Goal: Transaction & Acquisition: Purchase product/service

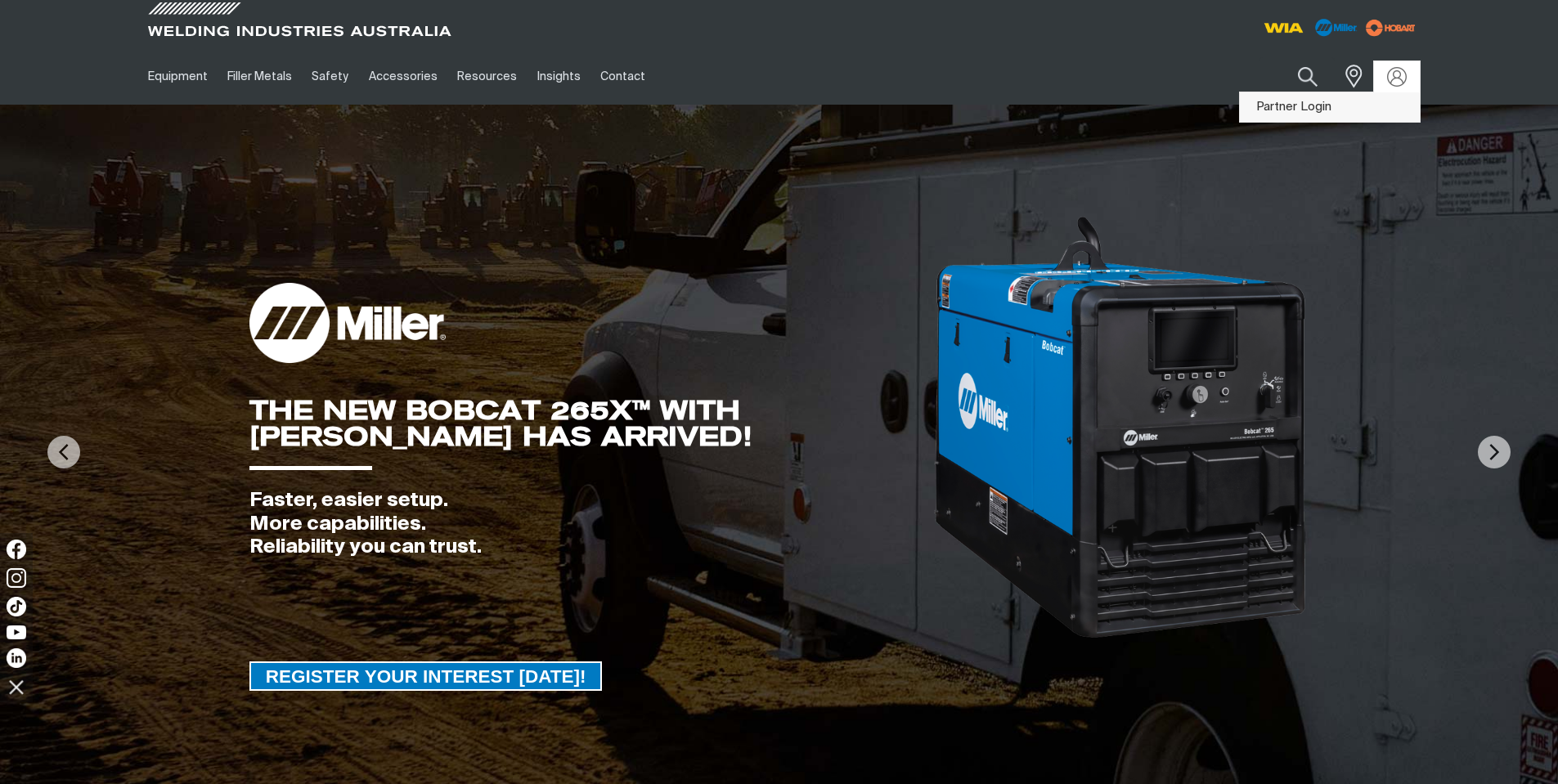
click at [1310, 106] on link "Partner Login" at bounding box center [1329, 107] width 180 height 30
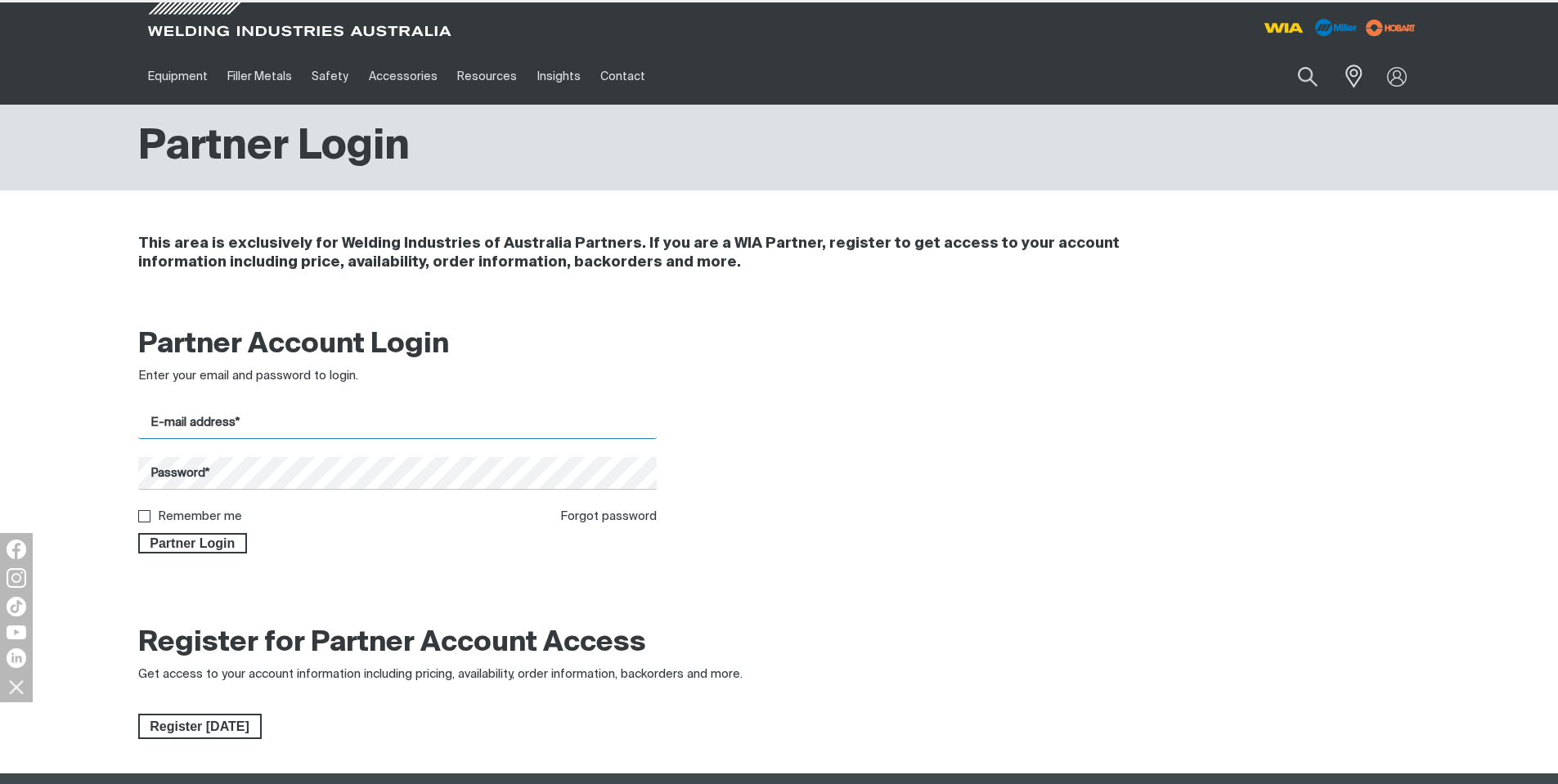
type input "[EMAIL_ADDRESS][DOMAIN_NAME]"
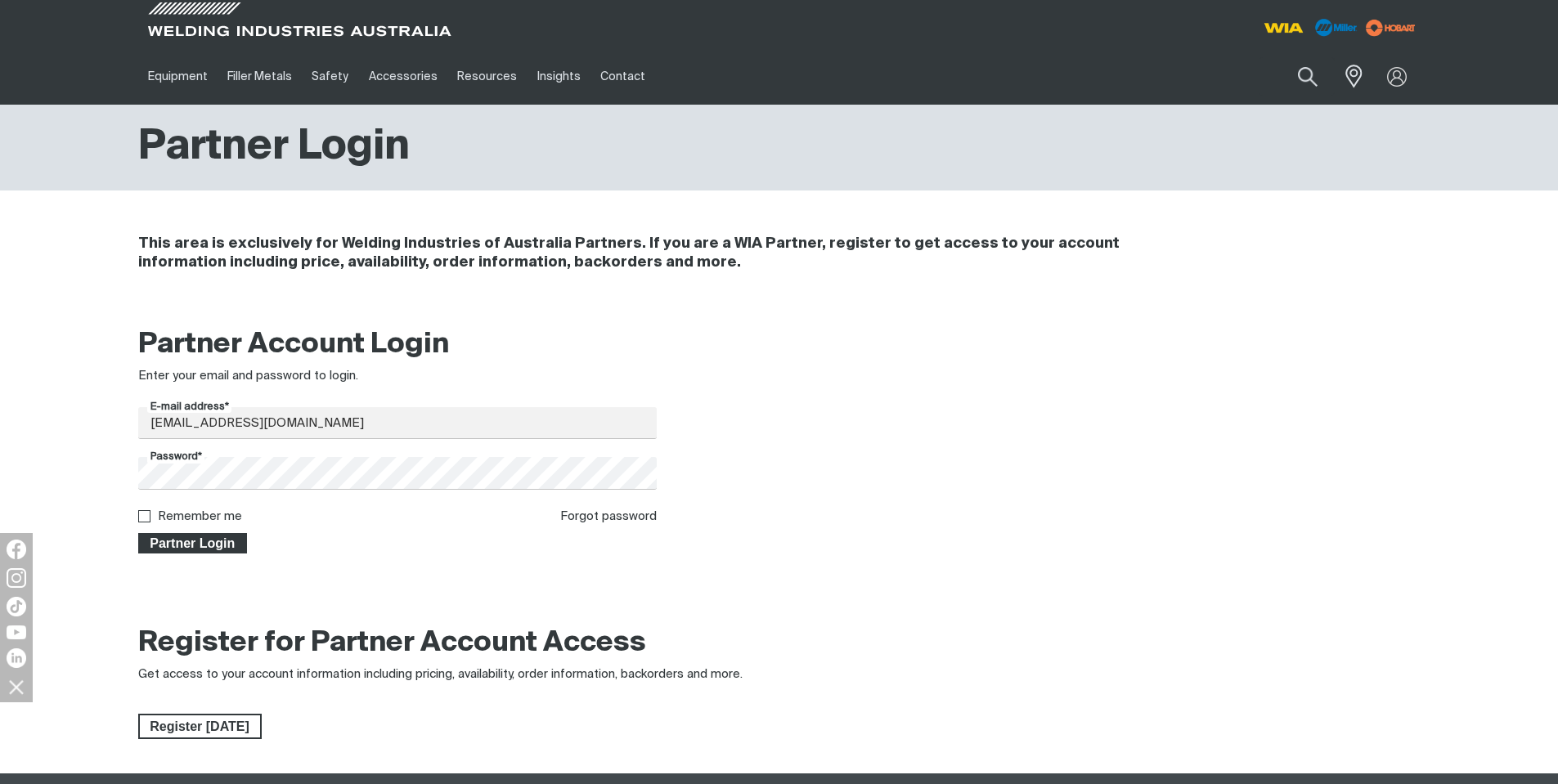
click at [216, 534] on span "Partner Login" at bounding box center [192, 543] width 106 height 21
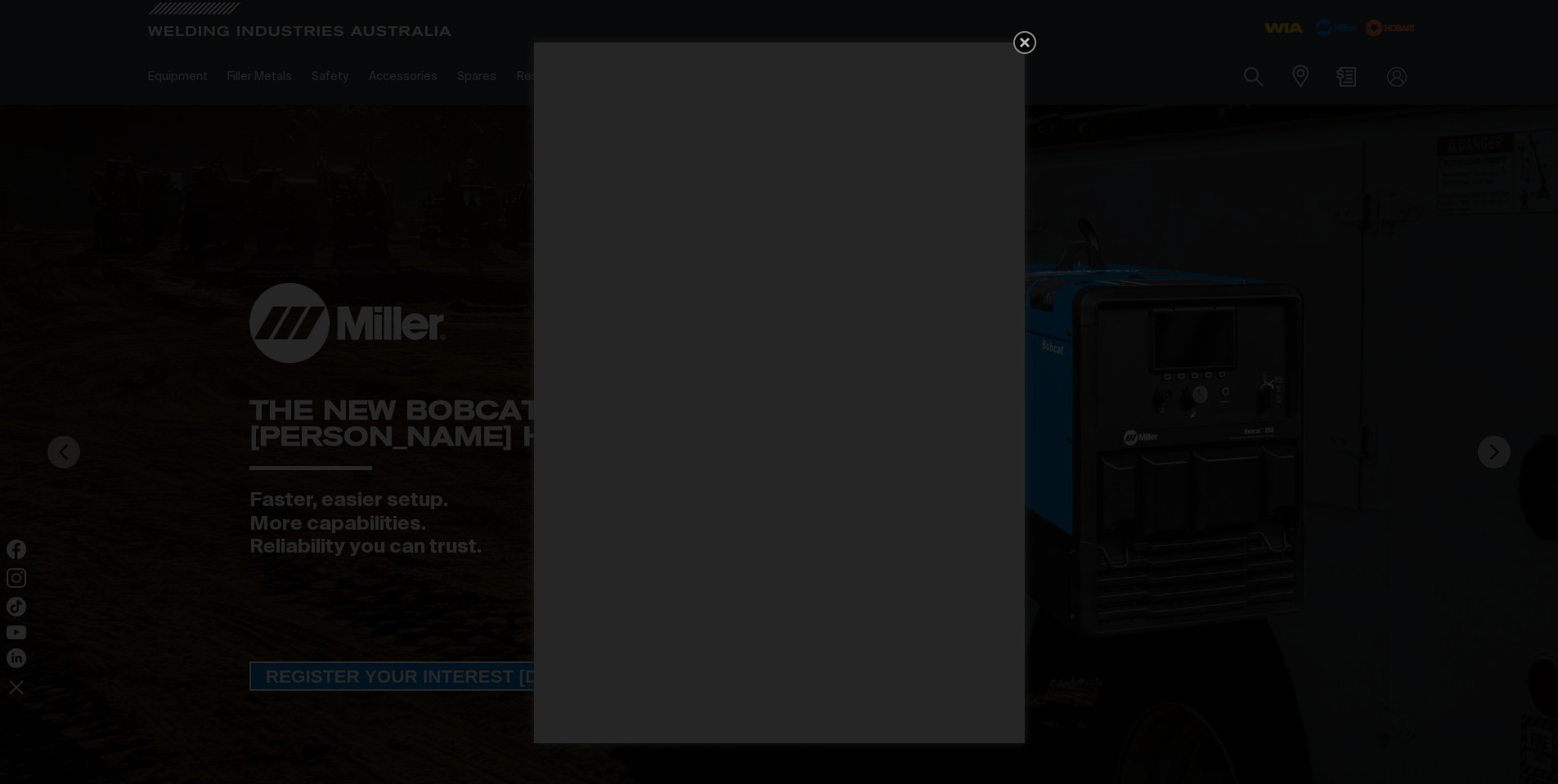
click at [1020, 50] on icon "Get 5 WIA Welding Guides Free!" at bounding box center [1024, 43] width 20 height 20
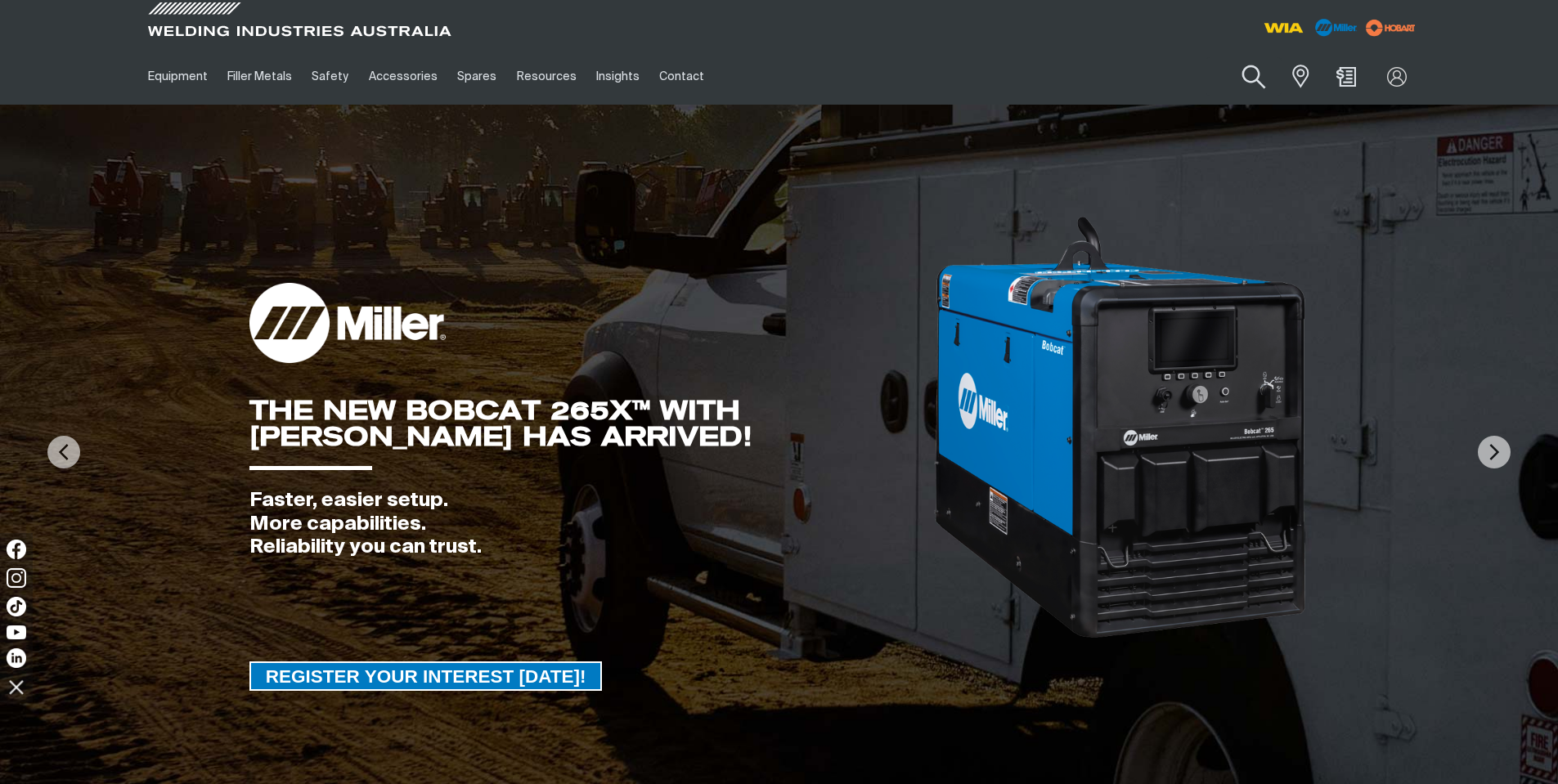
click at [1255, 77] on button "Search products" at bounding box center [1254, 77] width 66 height 46
click at [1126, 74] on input "Search" at bounding box center [1155, 76] width 252 height 37
type input "hardfacing"
click at [1226, 57] on button "Search products" at bounding box center [1253, 76] width 55 height 38
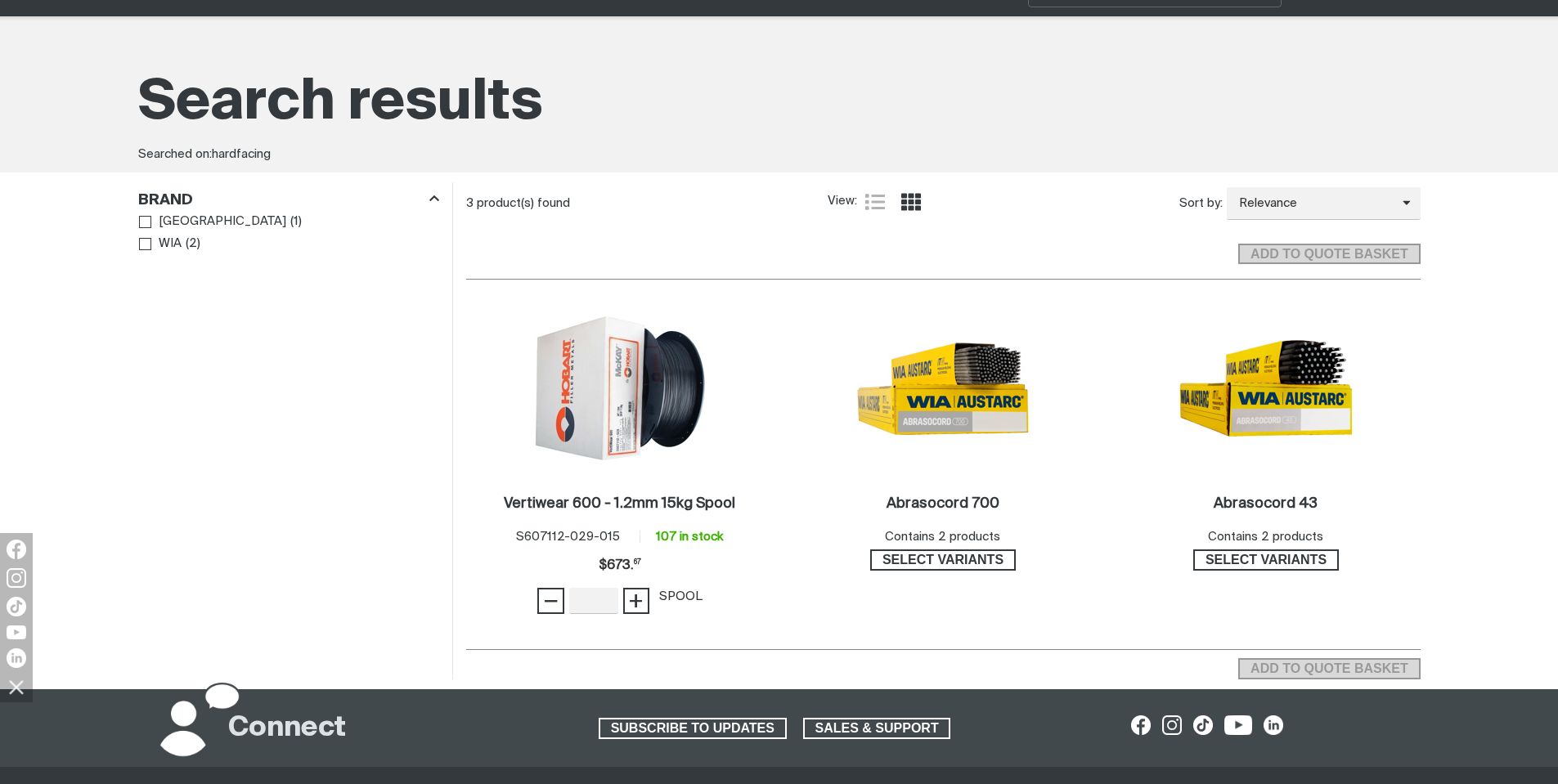
scroll to position [245, 0]
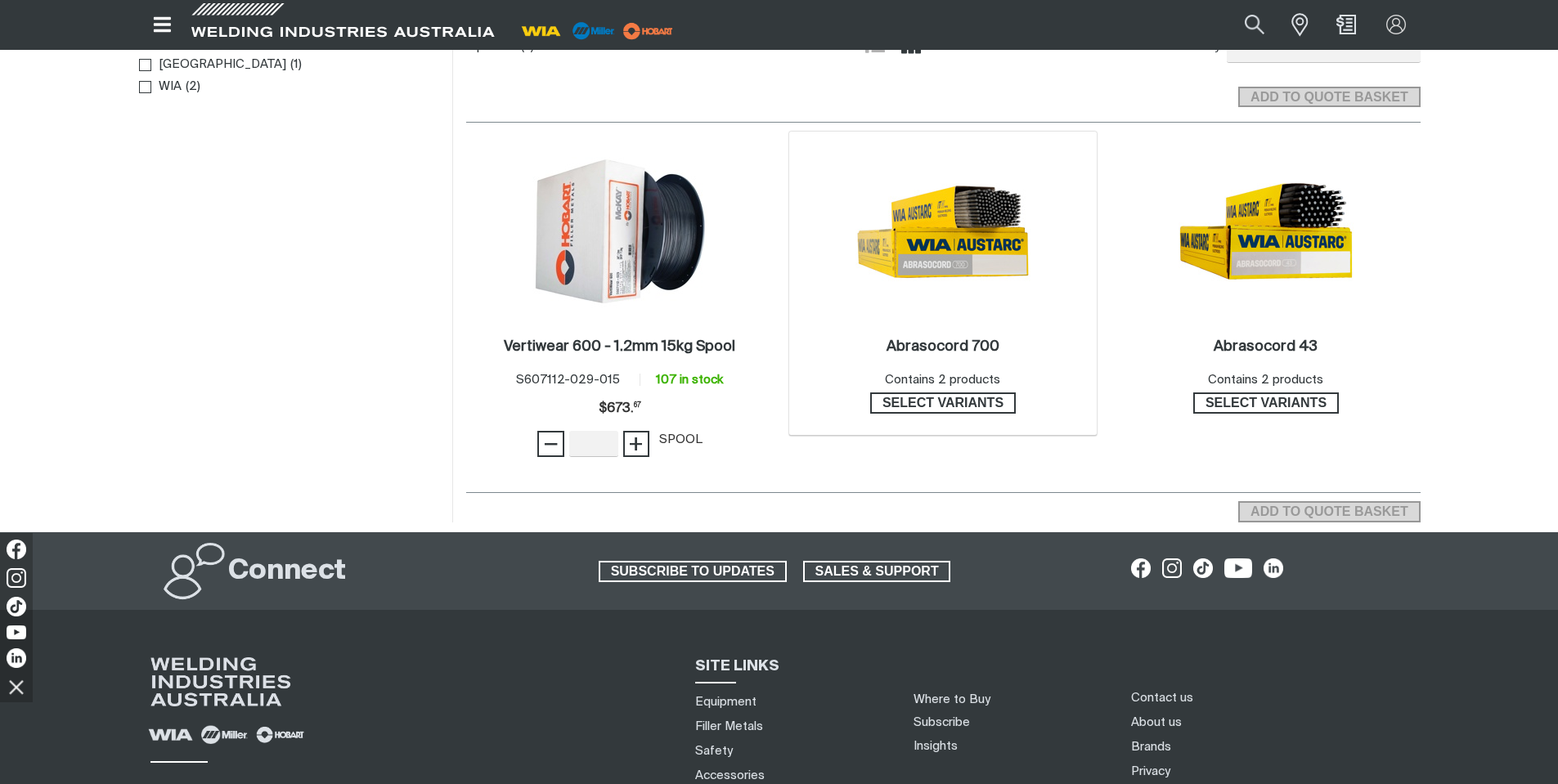
click at [999, 232] on img at bounding box center [942, 231] width 175 height 175
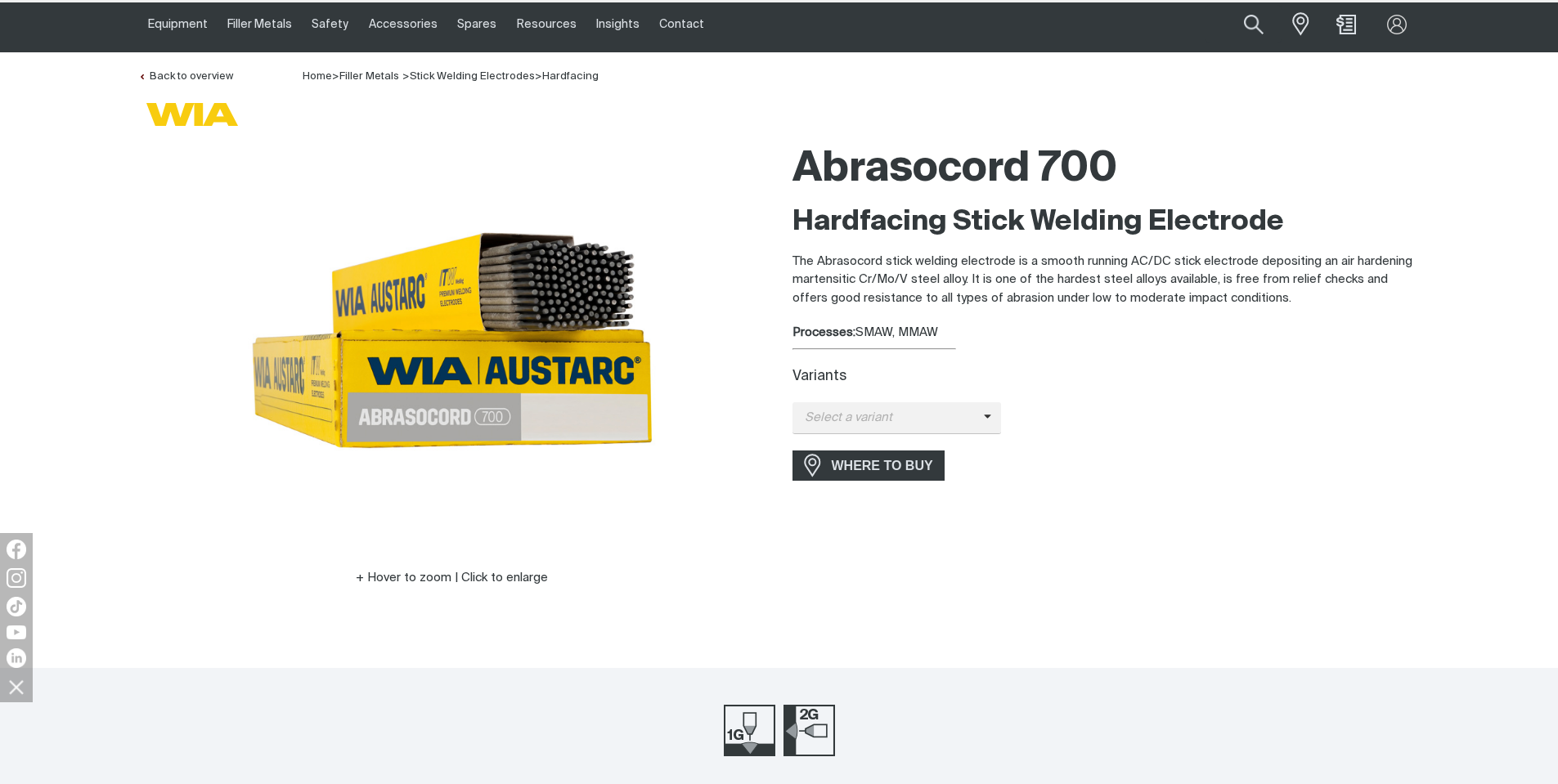
scroll to position [81, 0]
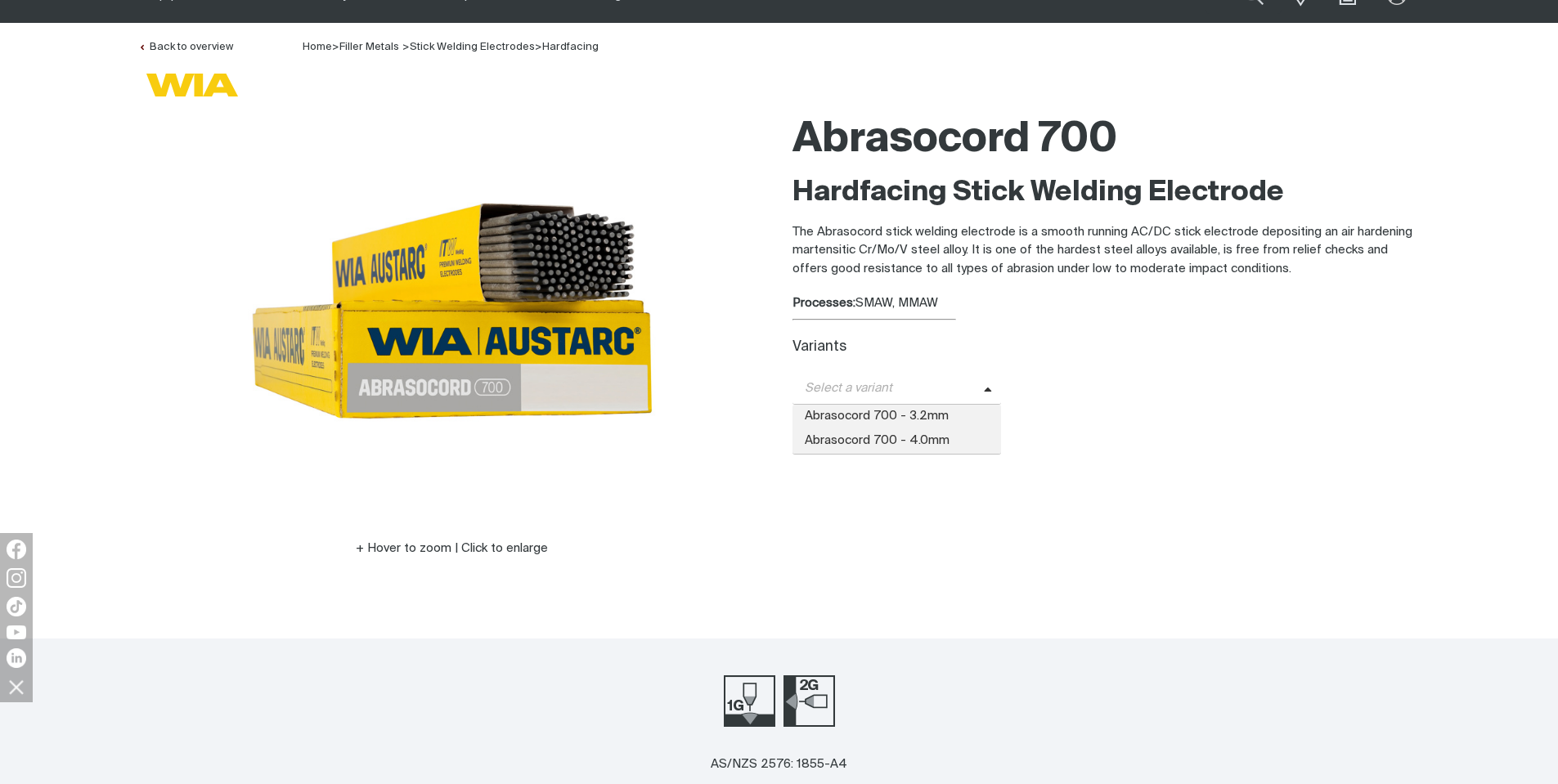
click at [940, 385] on span "Select a variant" at bounding box center [888, 388] width 191 height 19
click at [948, 384] on span "Select a variant" at bounding box center [888, 388] width 191 height 19
type input "hardfacing"
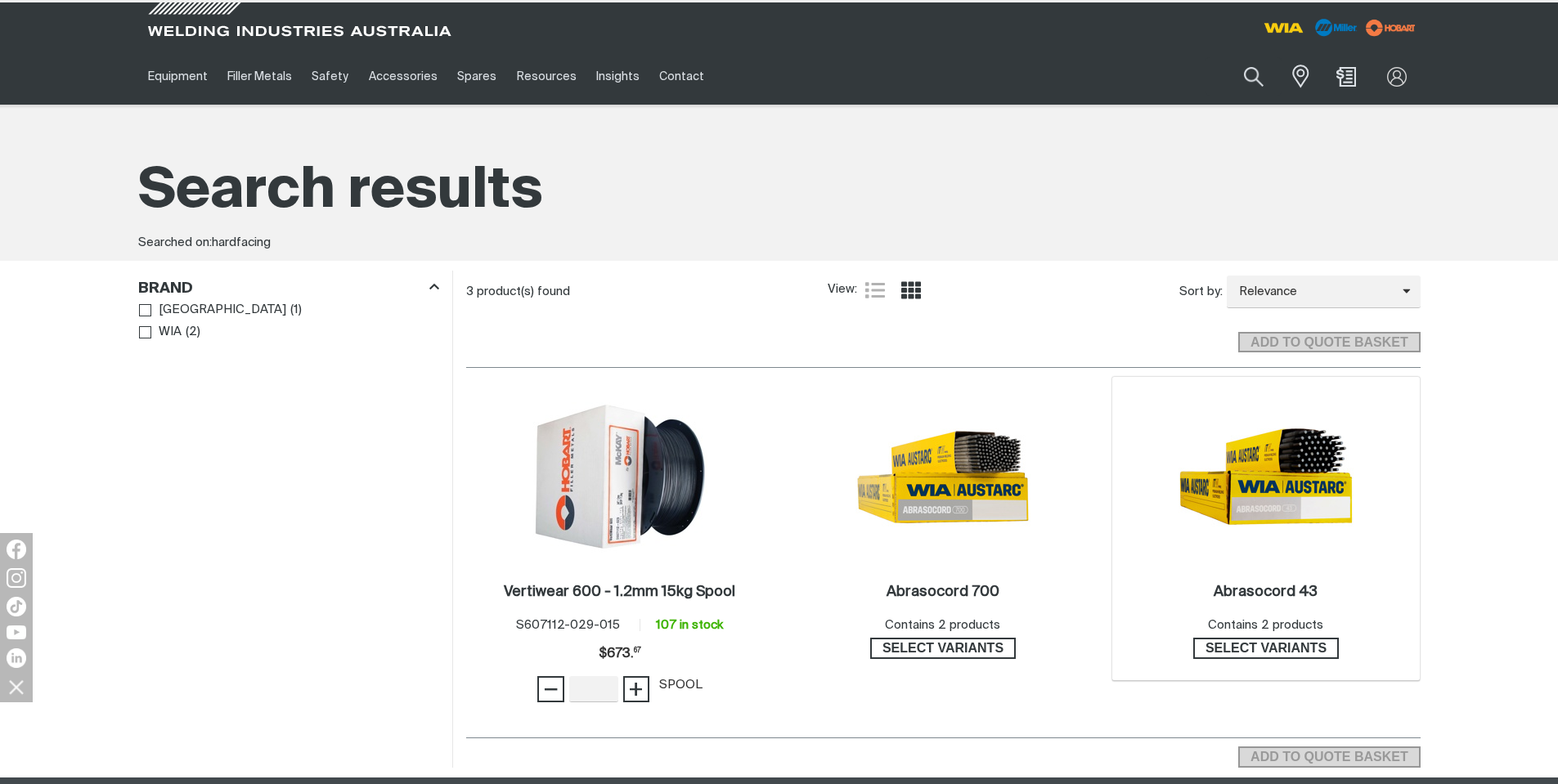
click at [1301, 576] on div "Abrasocord 43 . Contains 2 products Select variants" at bounding box center [1266, 621] width 292 height 91
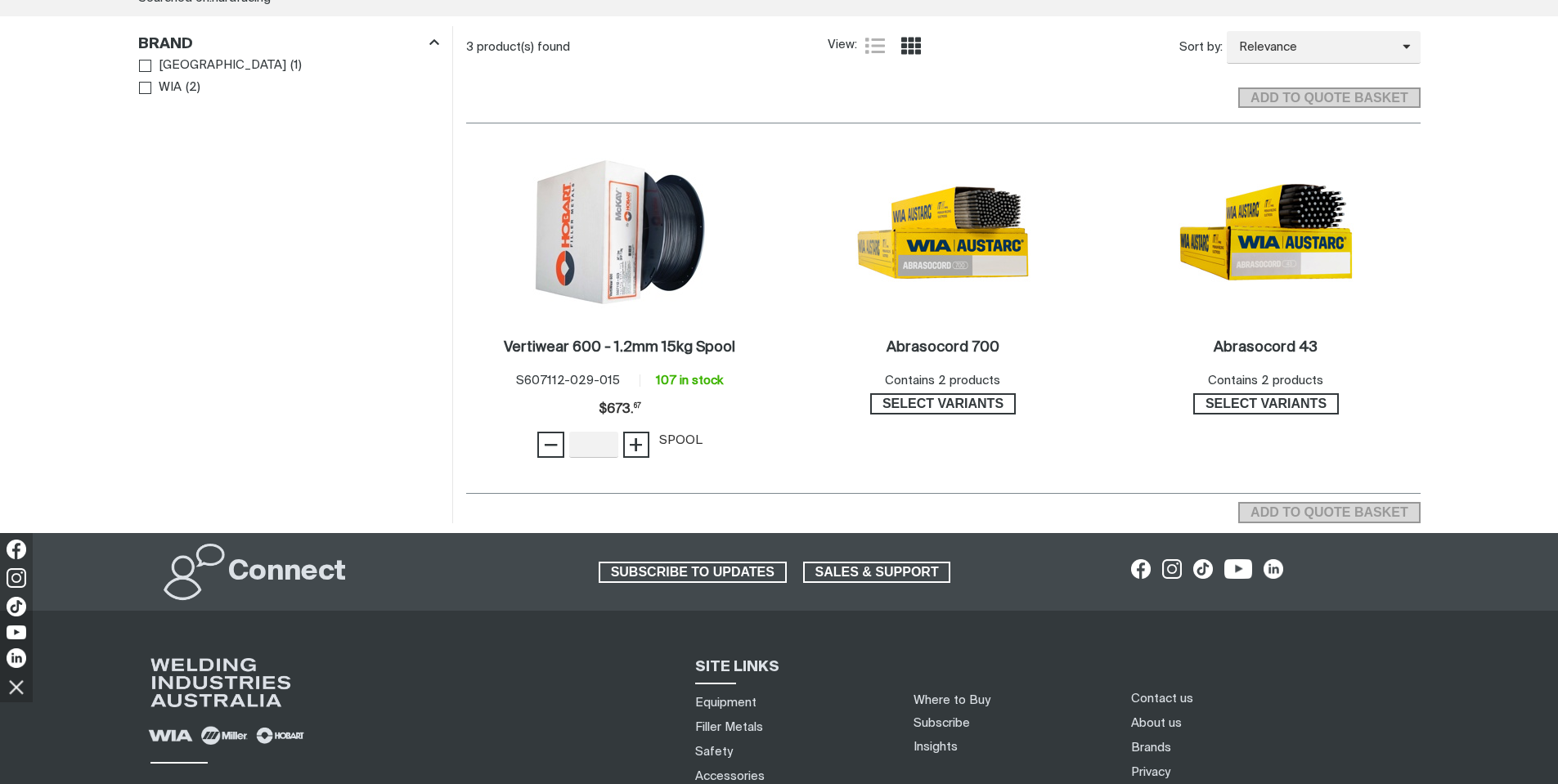
scroll to position [245, 0]
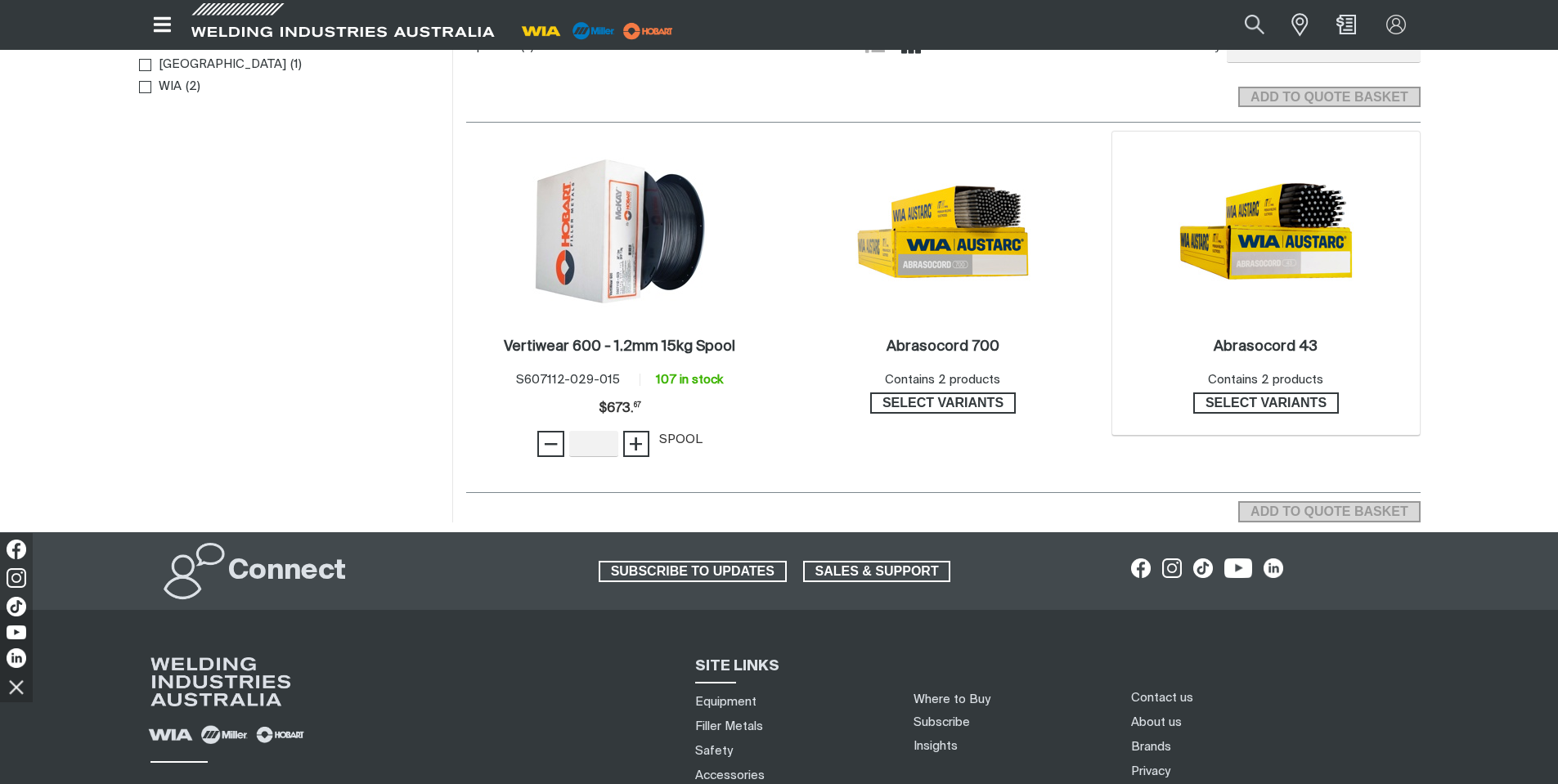
click at [1171, 282] on div "3 Abrasocord 43 . Contains 2 products Select variants" at bounding box center [1266, 282] width 308 height 303
click at [1284, 272] on img at bounding box center [1265, 231] width 175 height 175
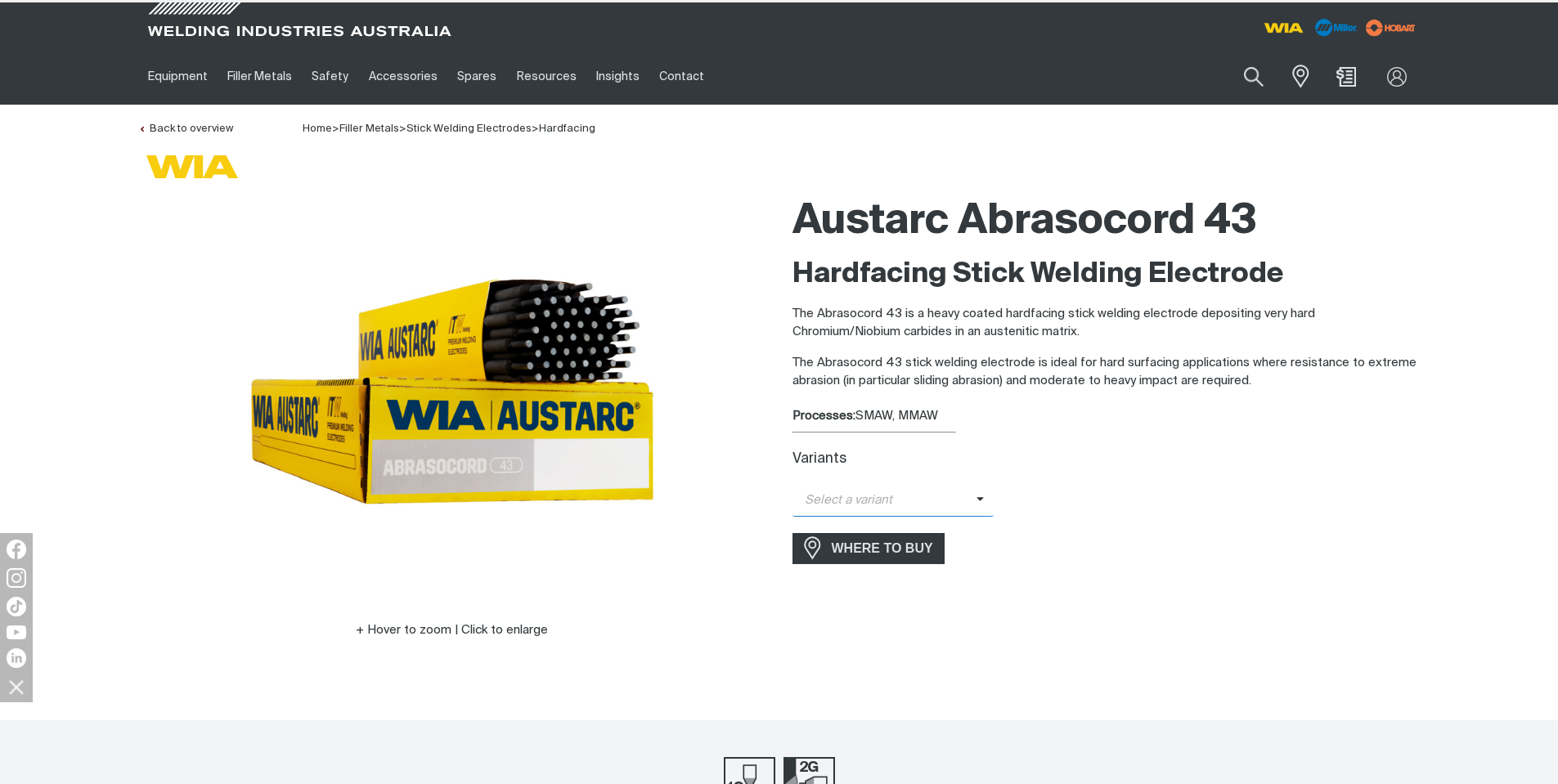
click at [967, 502] on span "Select a variant" at bounding box center [884, 500] width 184 height 19
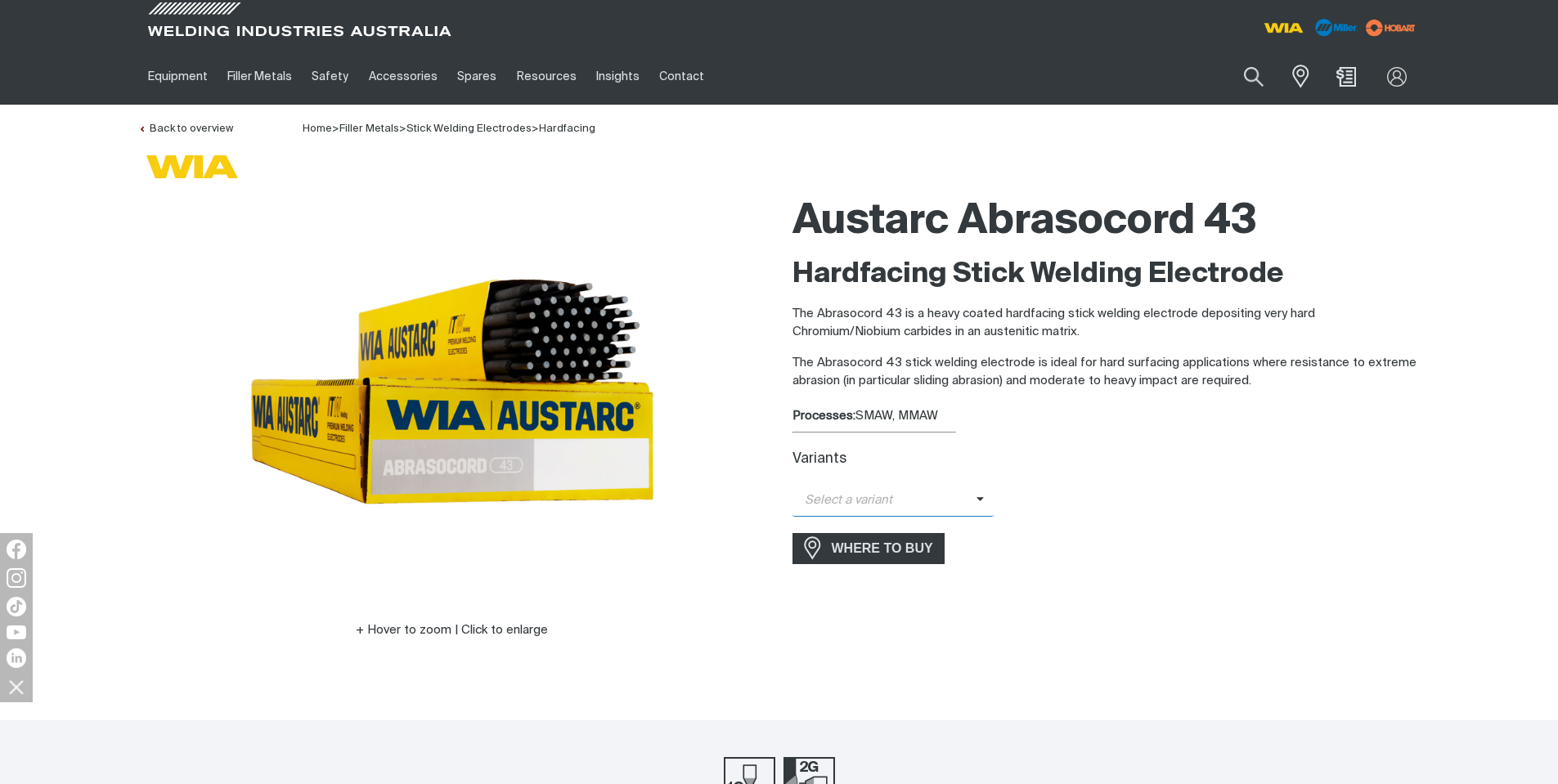
click at [969, 500] on span "Select a variant" at bounding box center [884, 500] width 184 height 19
click at [1155, 521] on div "Austarc Abrasocord 43 Hardfacing Stick Welding Electrode The Abrasocord 43 is a…" at bounding box center [1106, 436] width 628 height 499
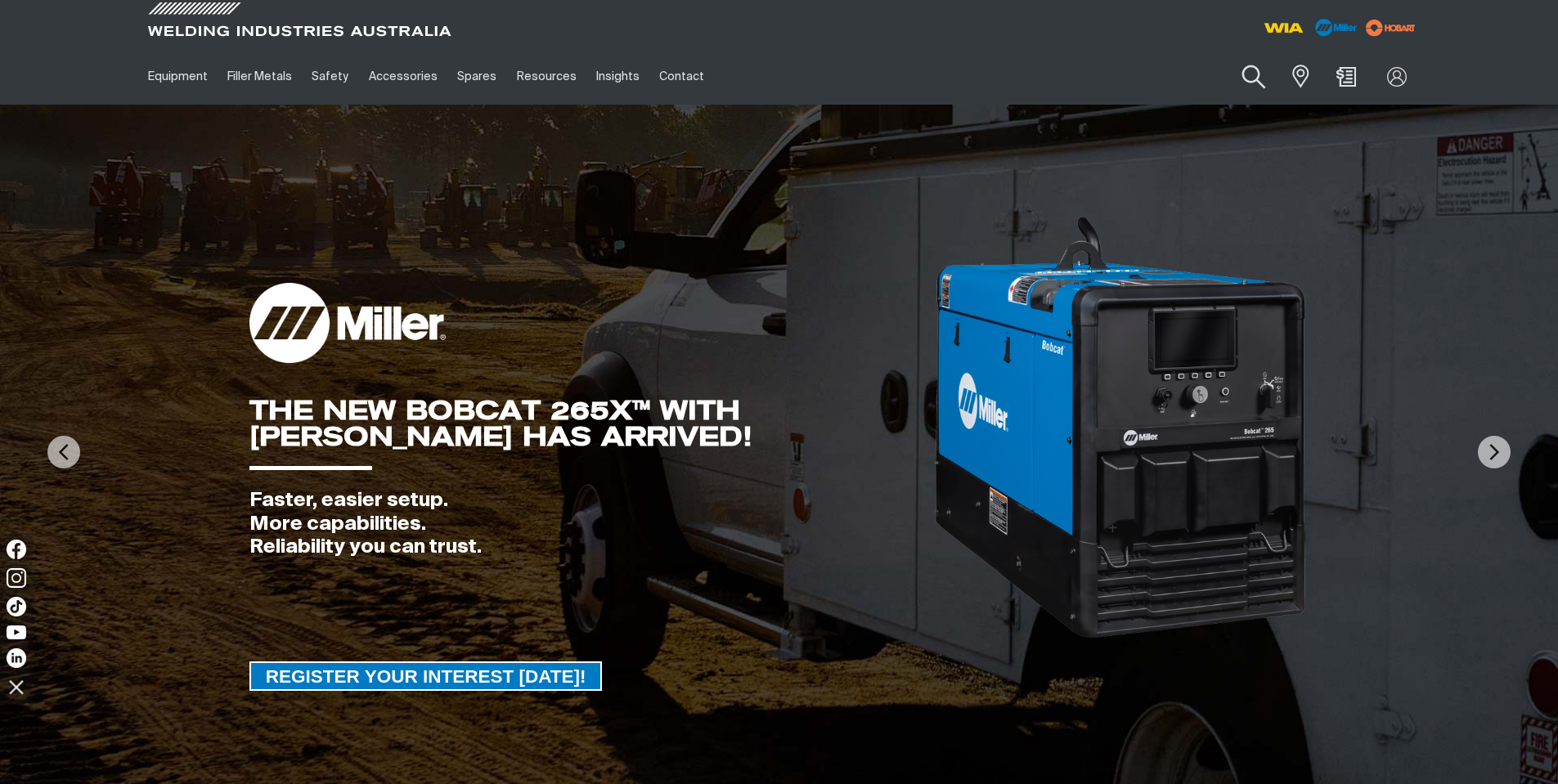
click at [1255, 80] on button "Search products" at bounding box center [1254, 77] width 66 height 46
click at [1113, 82] on input "Search" at bounding box center [1155, 76] width 252 height 37
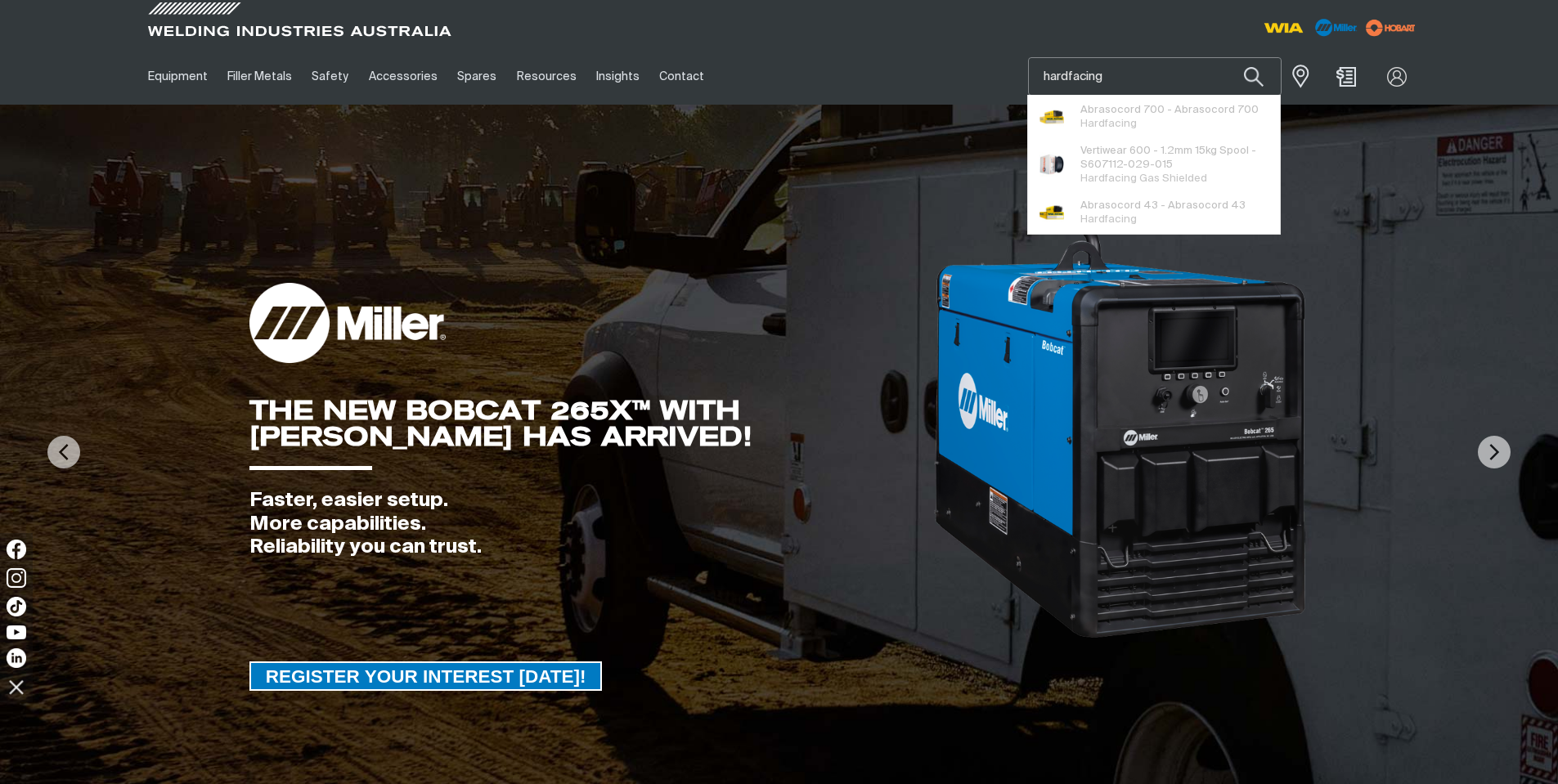
type input "hardfacing"
click at [1226, 57] on button "Search products" at bounding box center [1253, 76] width 55 height 38
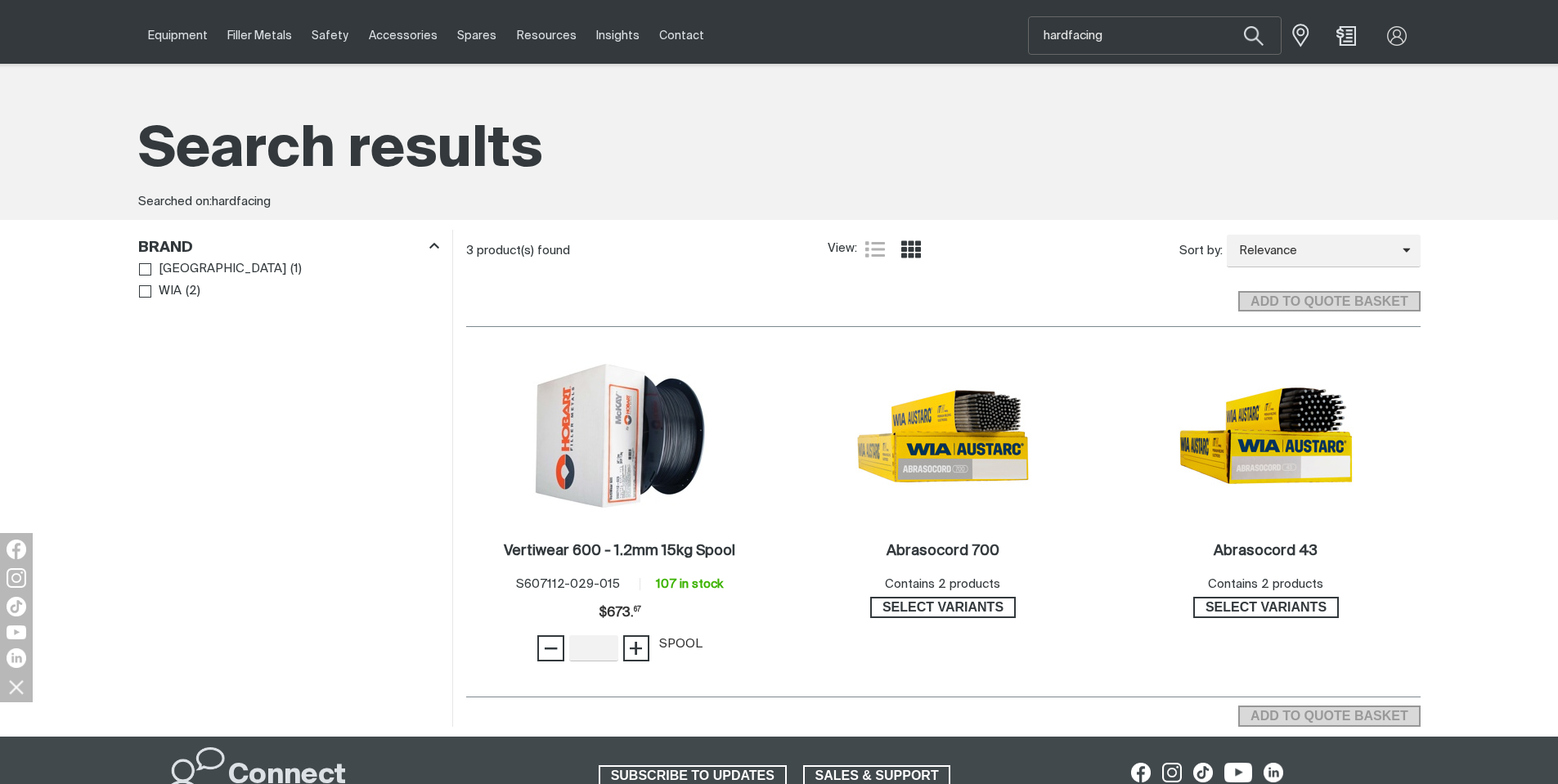
scroll to position [81, 0]
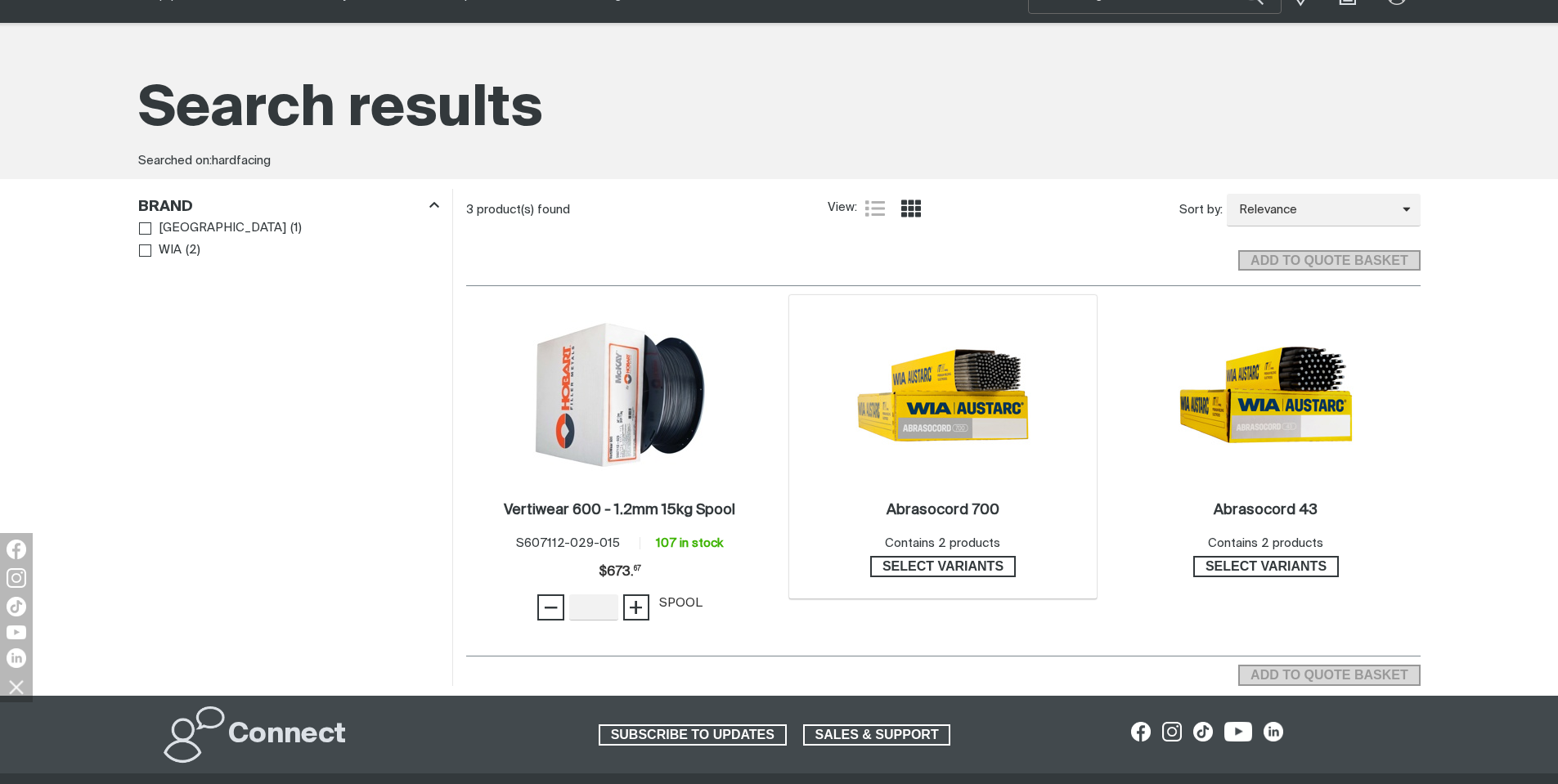
click at [956, 416] on img at bounding box center [942, 394] width 175 height 175
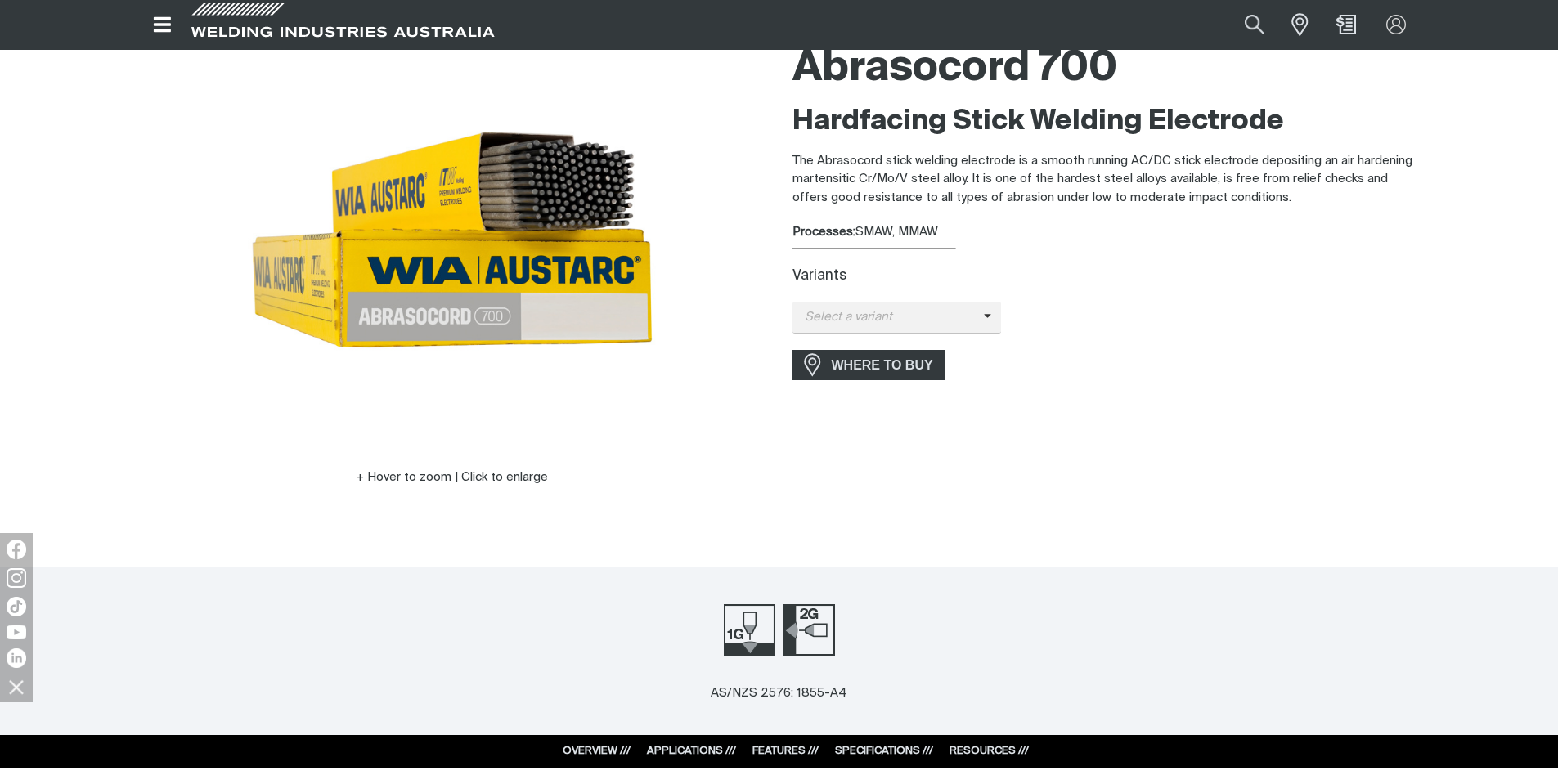
scroll to position [164, 0]
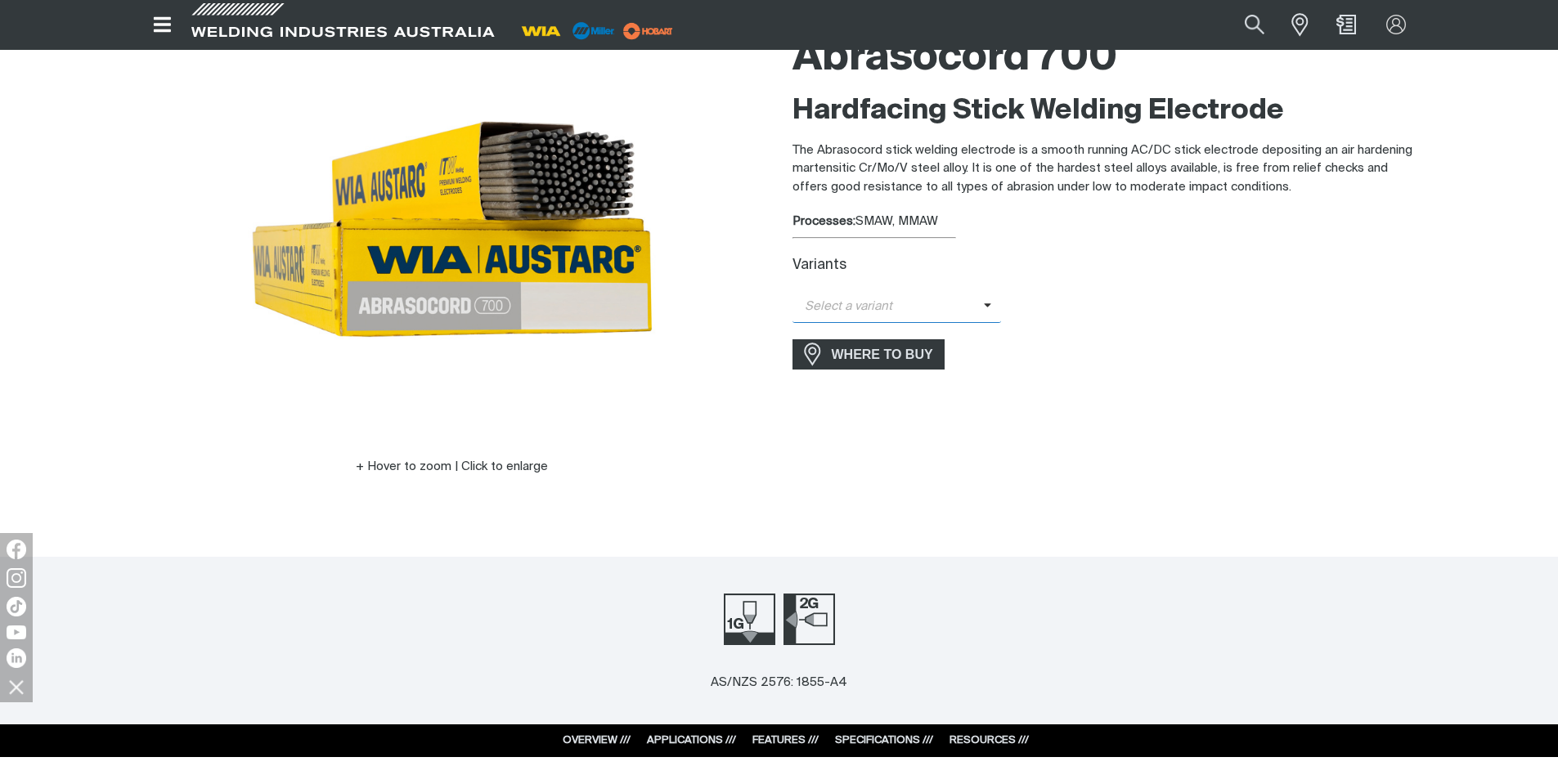
click at [950, 315] on span "Select a variant" at bounding box center [888, 307] width 191 height 19
click at [1138, 292] on div "Select a variant Abrasocord 700 - 3.2mm Abrasocord 700 - 4.0mm" at bounding box center [1106, 306] width 628 height 32
click at [938, 315] on span "Select a variant" at bounding box center [897, 306] width 209 height 32
click at [938, 313] on span "Select a variant" at bounding box center [888, 307] width 191 height 19
